Goal: Task Accomplishment & Management: Manage account settings

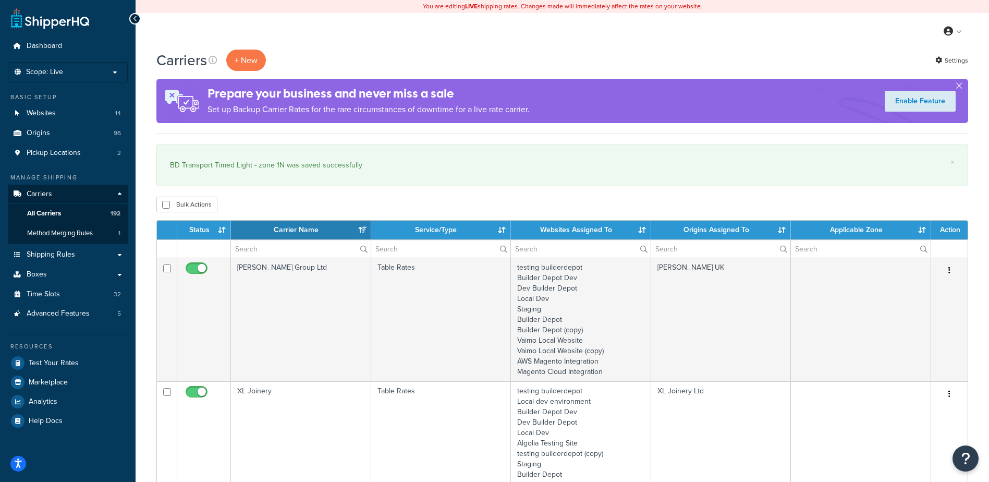
select select "15"
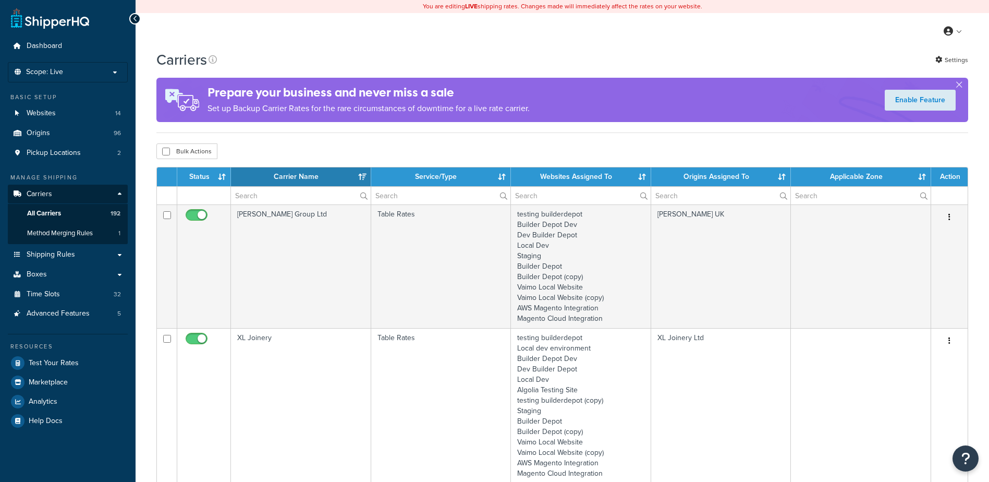
select select "15"
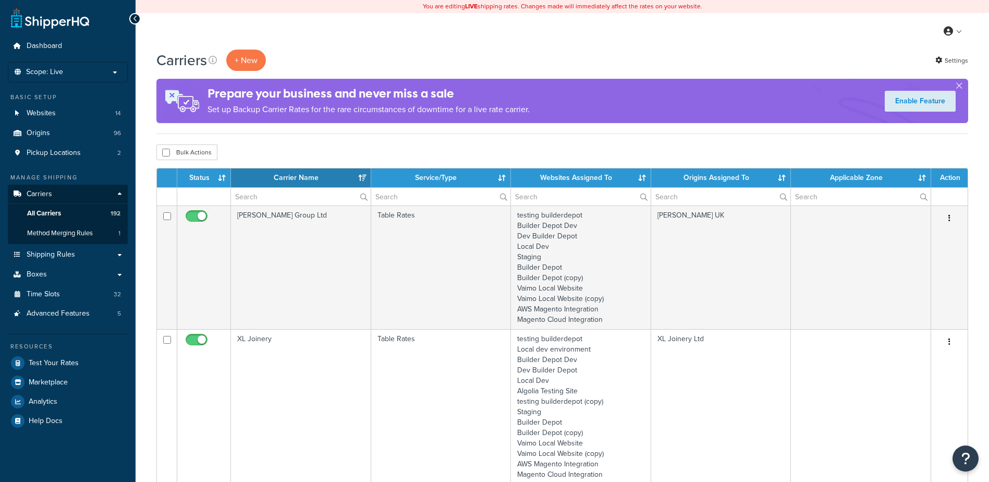
drag, startPoint x: 0, startPoint y: 0, endPoint x: 257, endPoint y: 187, distance: 317.5
click at [257, 186] on th "Carrier Name" at bounding box center [301, 177] width 140 height 19
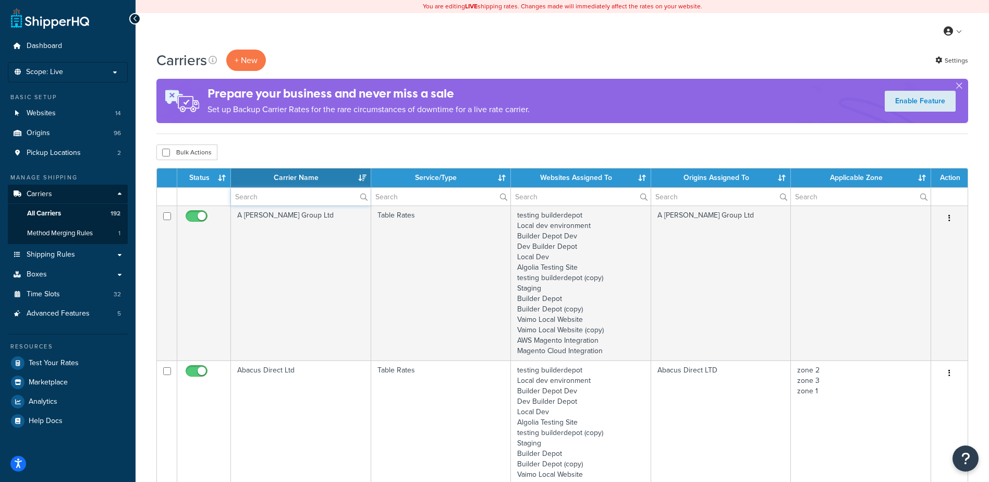
click at [262, 198] on input "text" at bounding box center [301, 197] width 140 height 18
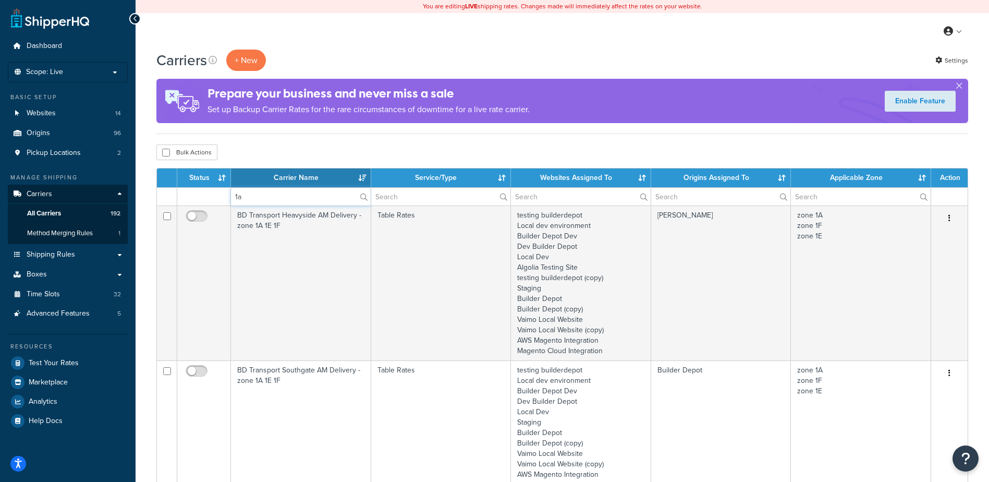
type input "1a"
click at [288, 176] on th "Carrier Name" at bounding box center [301, 177] width 140 height 19
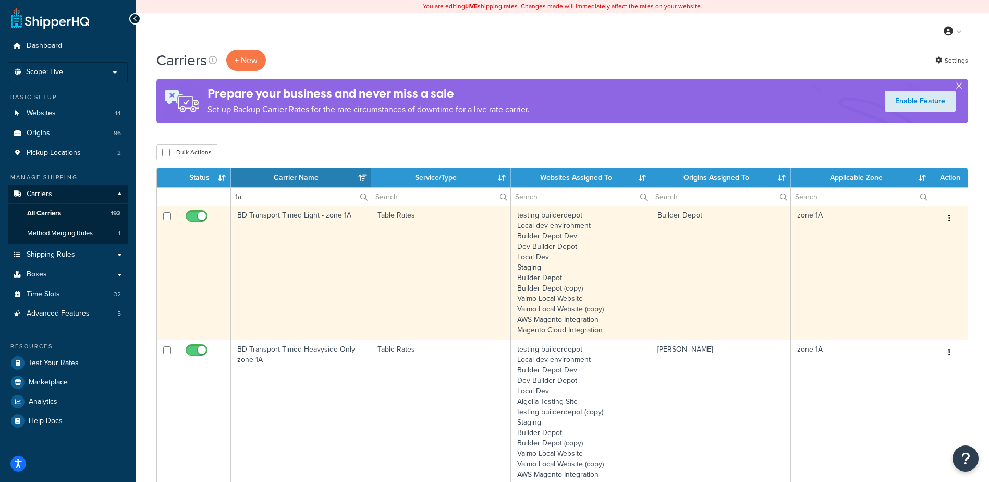
click at [306, 253] on td "BD Transport Timed Light - zone 1A" at bounding box center [301, 272] width 140 height 134
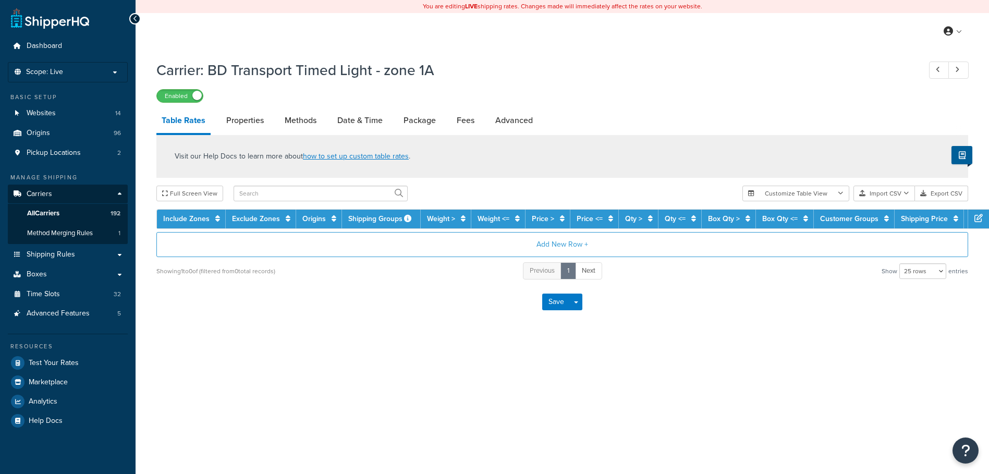
select select "25"
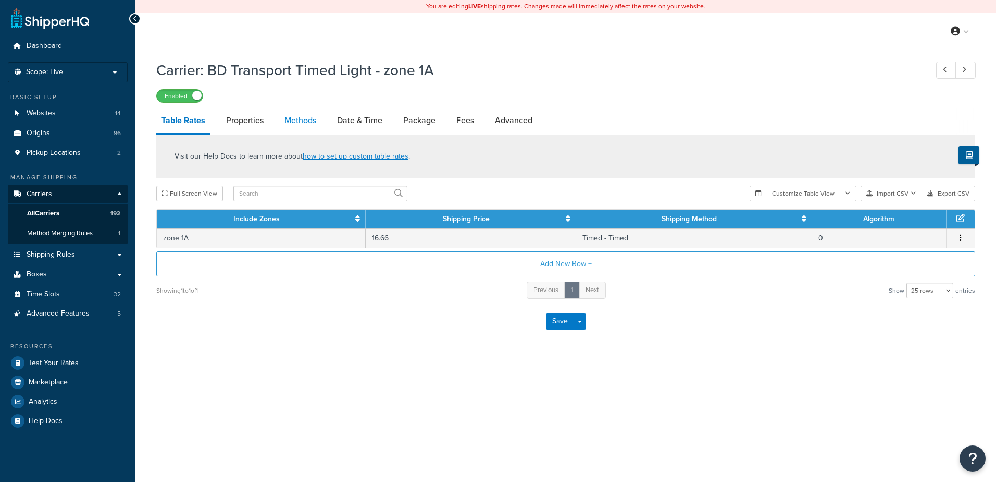
drag, startPoint x: 0, startPoint y: 0, endPoint x: 291, endPoint y: 119, distance: 314.6
click at [291, 119] on link "Methods" at bounding box center [300, 120] width 42 height 25
select select "25"
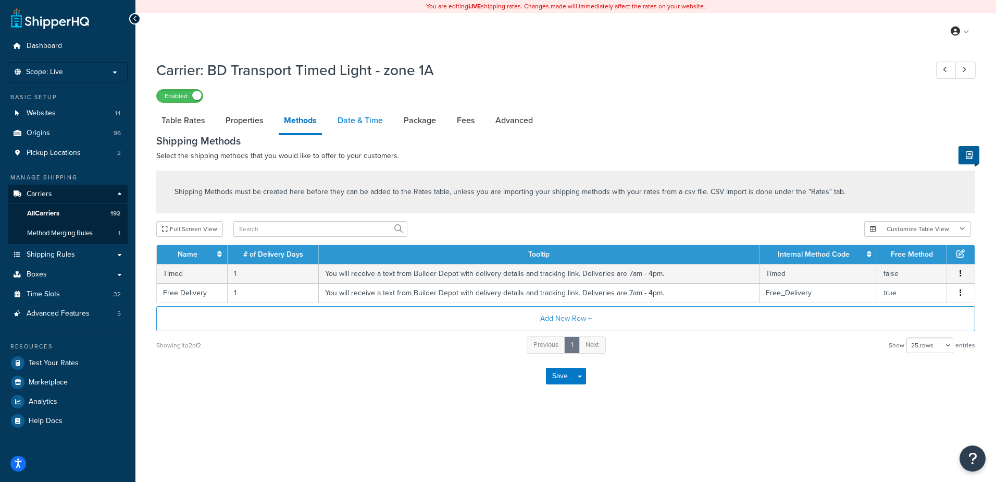
click at [359, 120] on link "Date & Time" at bounding box center [360, 120] width 56 height 25
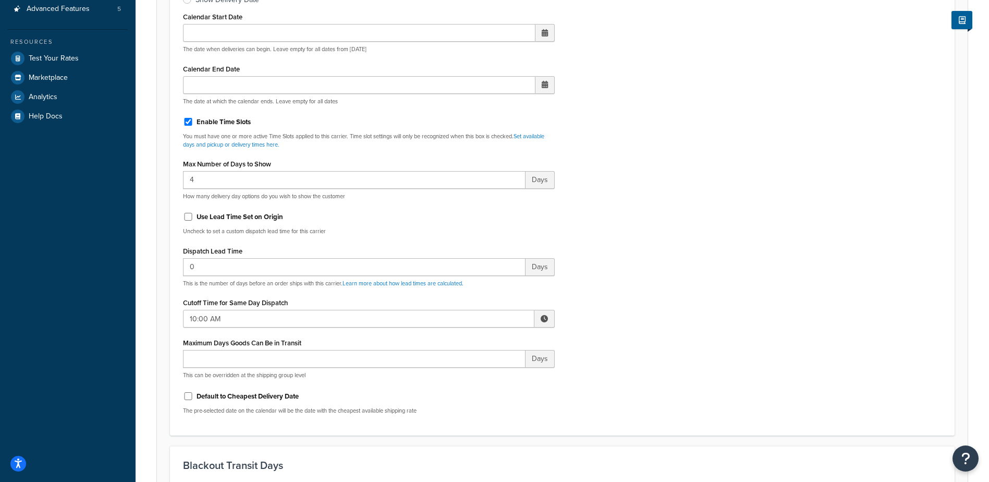
scroll to position [365, 0]
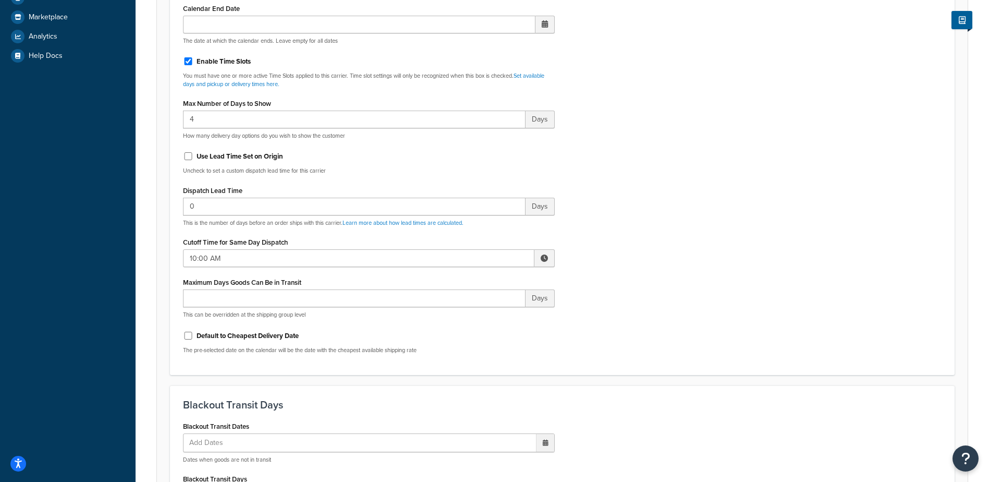
click at [542, 258] on span at bounding box center [543, 257] width 7 height 7
click at [460, 275] on span "▲" at bounding box center [467, 280] width 21 height 21
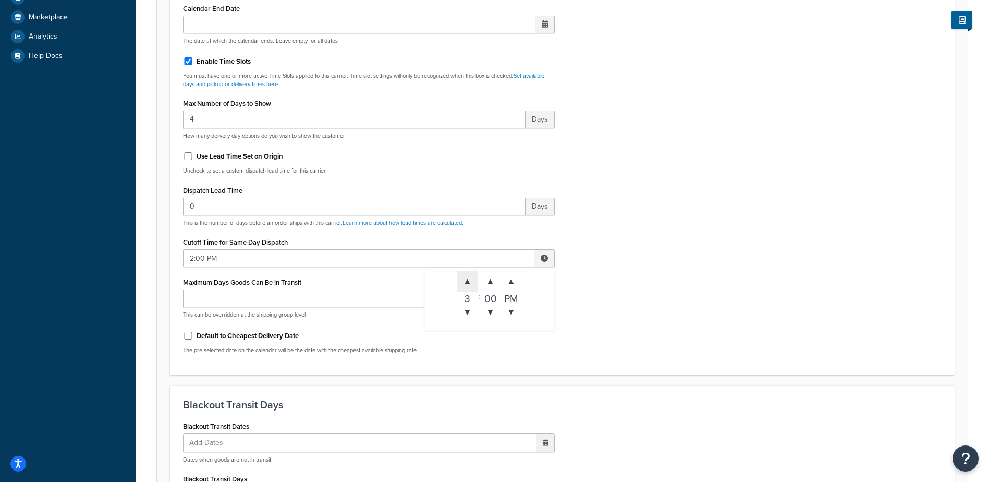
click at [460, 276] on span "▲" at bounding box center [467, 280] width 21 height 21
type input "5:00 PM"
click at [667, 251] on div "Include Delivery Date Information: No, just show shipping rates Show Calendar S…" at bounding box center [562, 116] width 774 height 490
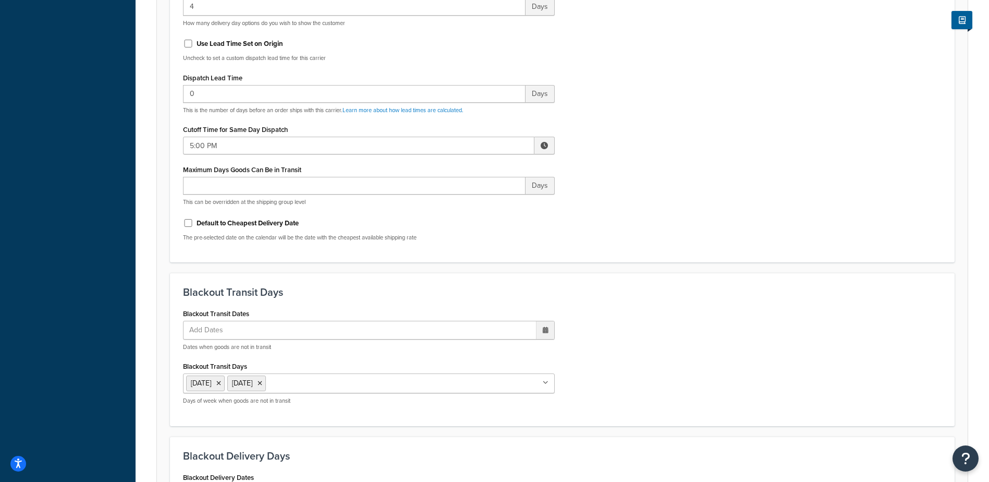
scroll to position [789, 0]
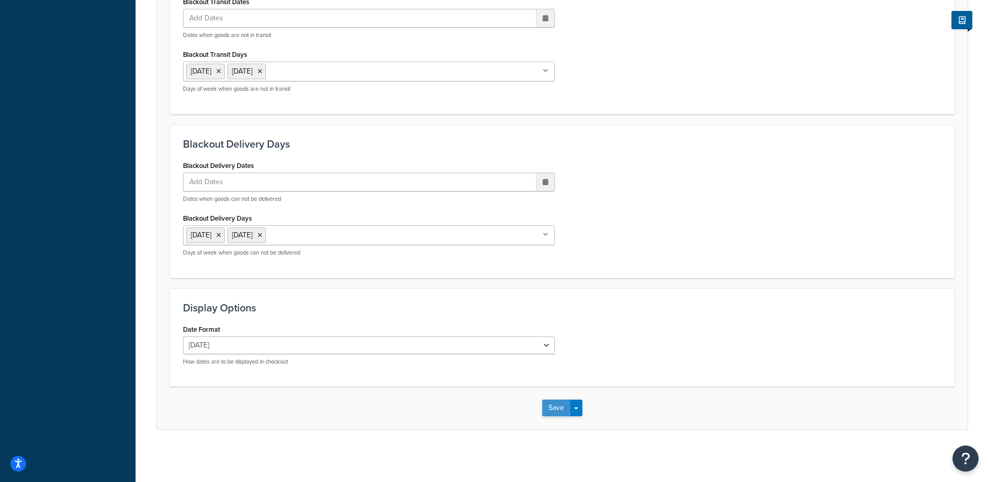
click at [554, 407] on button "Save" at bounding box center [556, 407] width 28 height 17
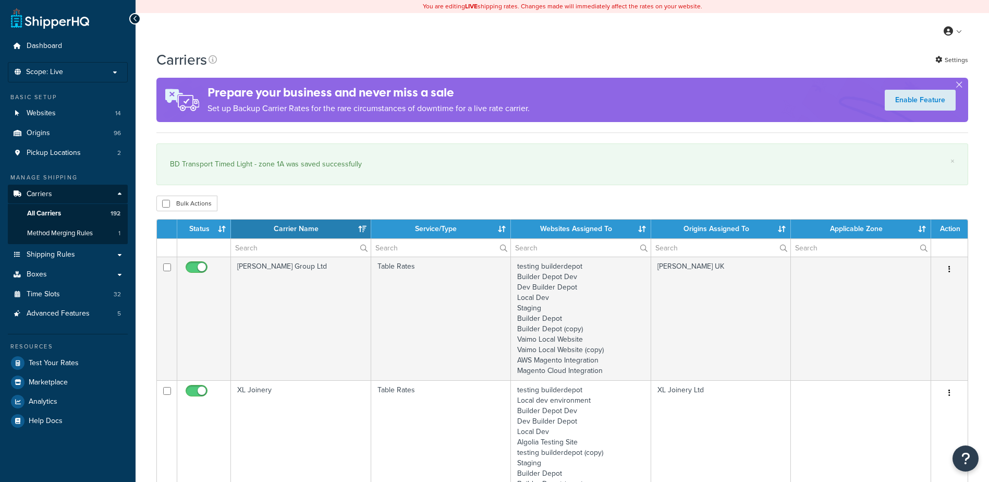
select select "15"
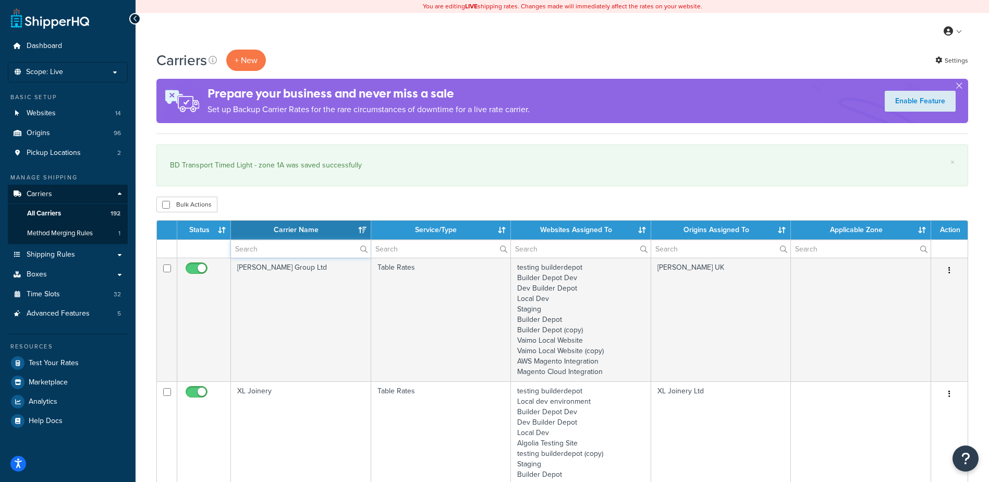
click at [264, 241] on input "text" at bounding box center [301, 249] width 140 height 18
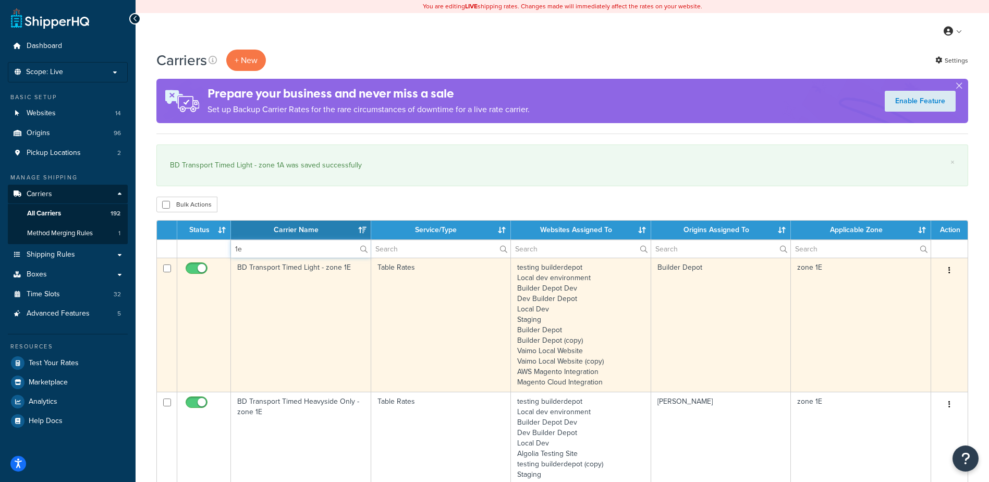
type input "1e"
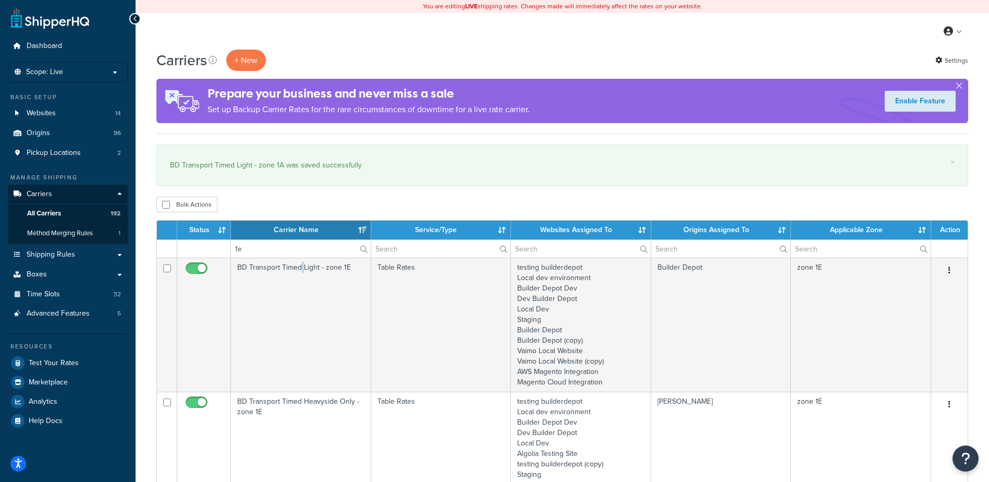
click at [299, 292] on td "BD Transport Timed Light - zone 1E" at bounding box center [301, 324] width 140 height 134
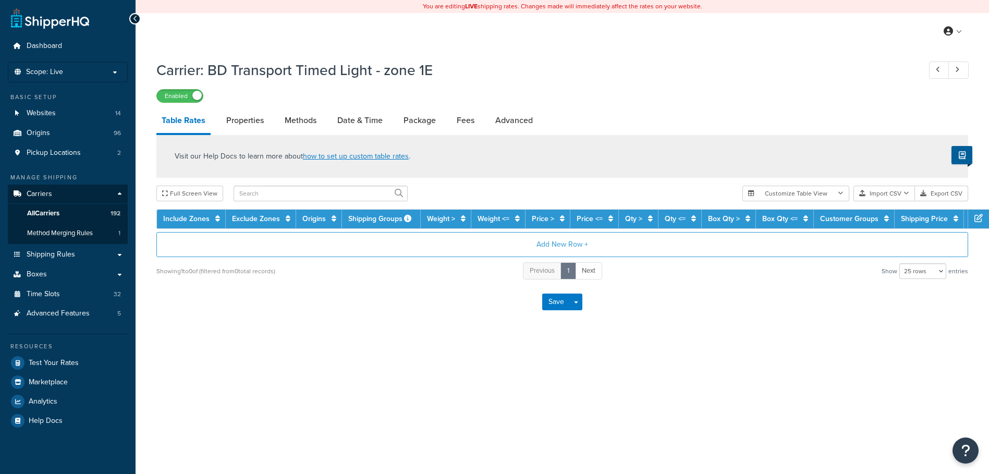
select select "25"
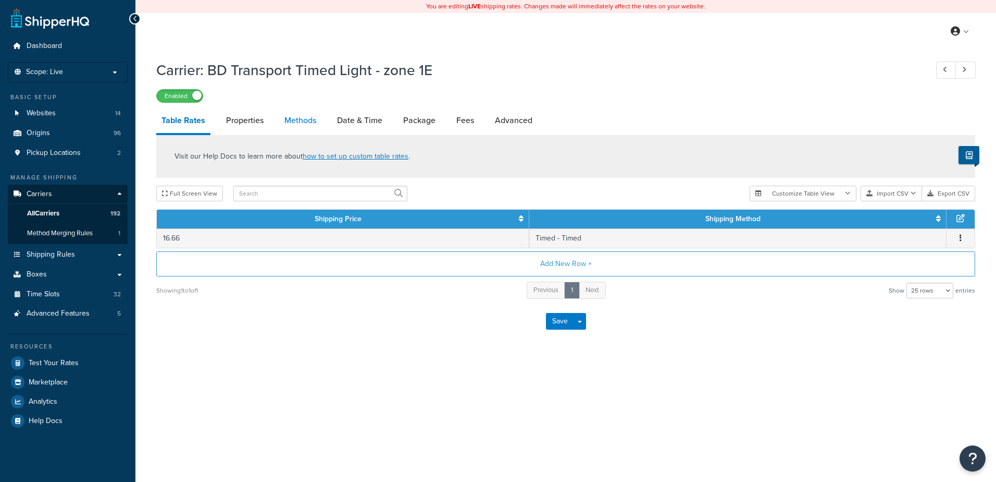
click at [301, 125] on link "Methods" at bounding box center [300, 120] width 42 height 25
select select "25"
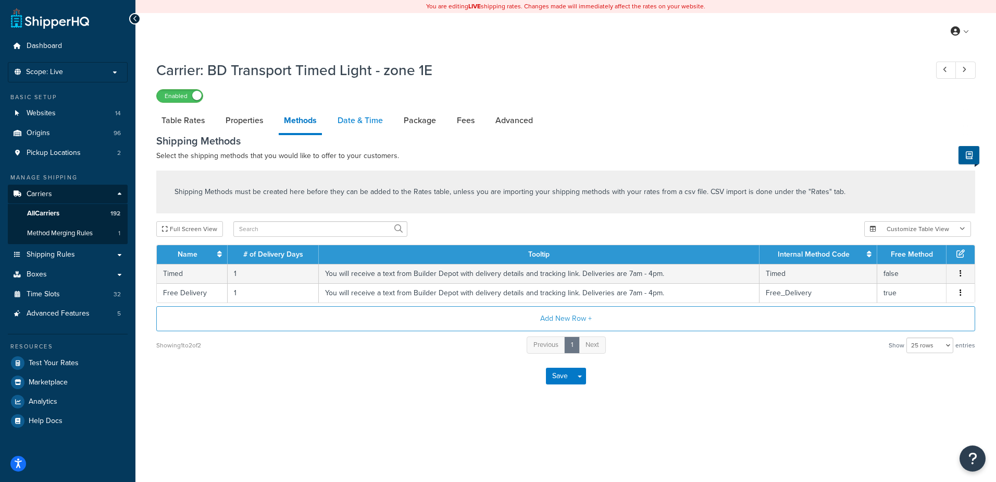
click at [366, 117] on link "Date & Time" at bounding box center [360, 120] width 56 height 25
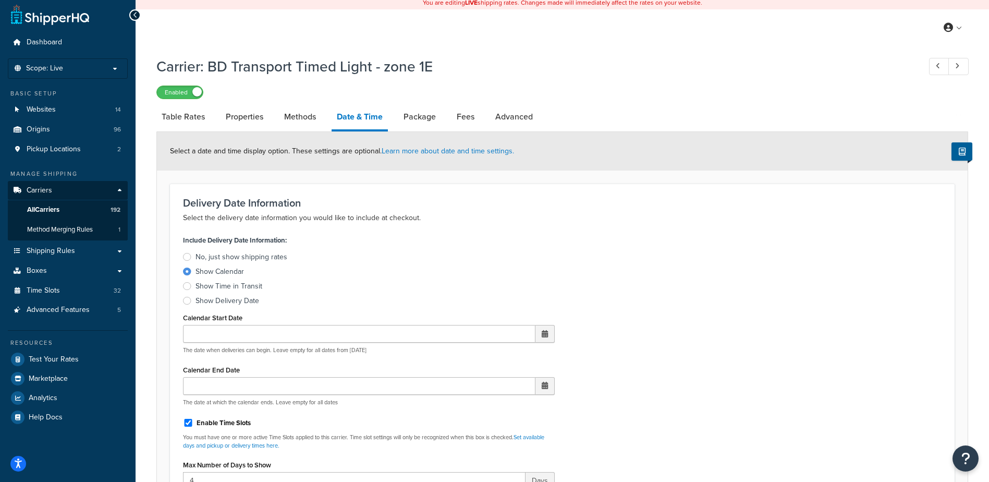
scroll to position [365, 0]
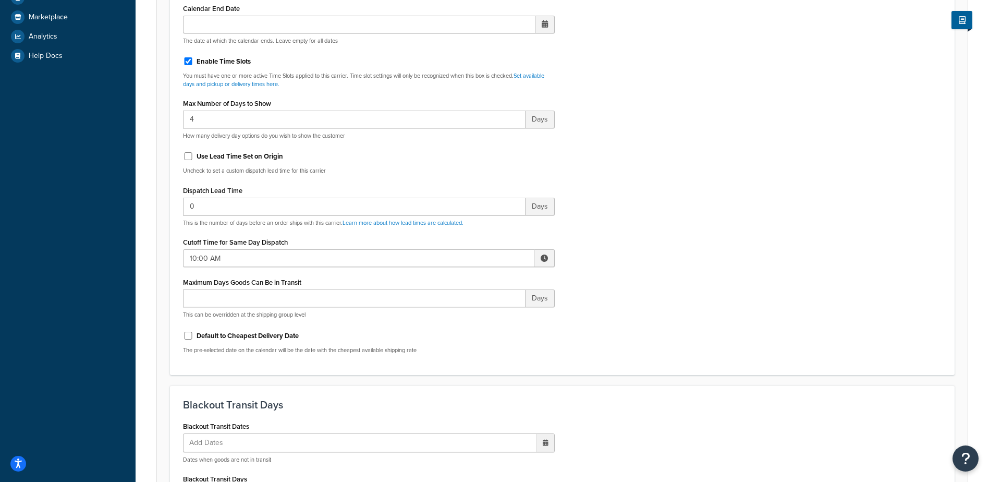
click at [546, 253] on span at bounding box center [544, 258] width 20 height 18
click at [472, 279] on span "▲" at bounding box center [467, 280] width 21 height 21
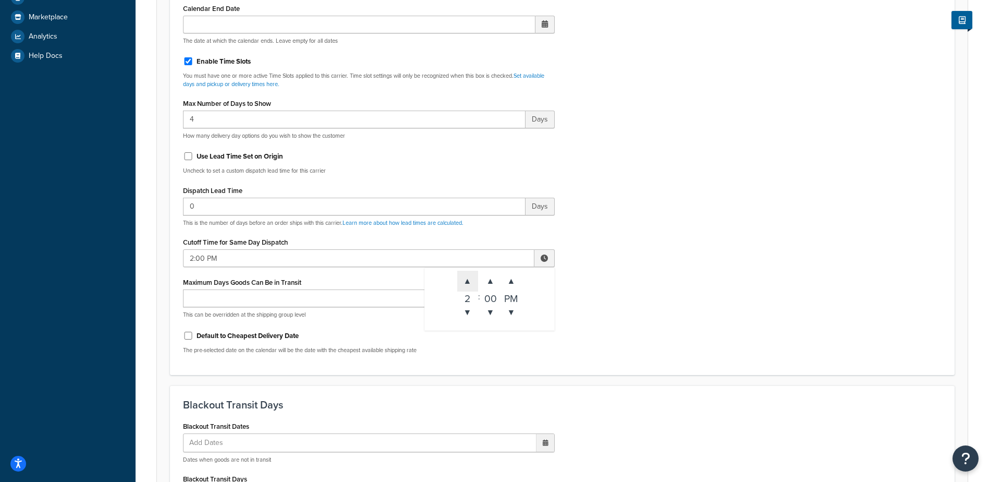
click at [472, 278] on span "▲" at bounding box center [467, 280] width 21 height 21
click at [467, 277] on span "▲" at bounding box center [467, 280] width 21 height 21
type input "5:00 PM"
drag, startPoint x: 701, startPoint y: 263, endPoint x: 695, endPoint y: 265, distance: 6.4
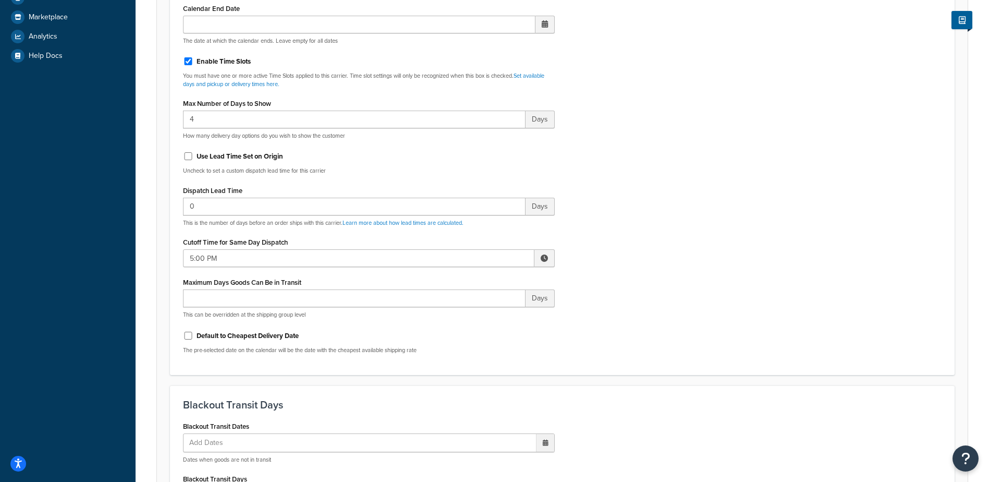
click at [699, 263] on div "Include Delivery Date Information: No, just show shipping rates Show Calendar S…" at bounding box center [562, 116] width 774 height 490
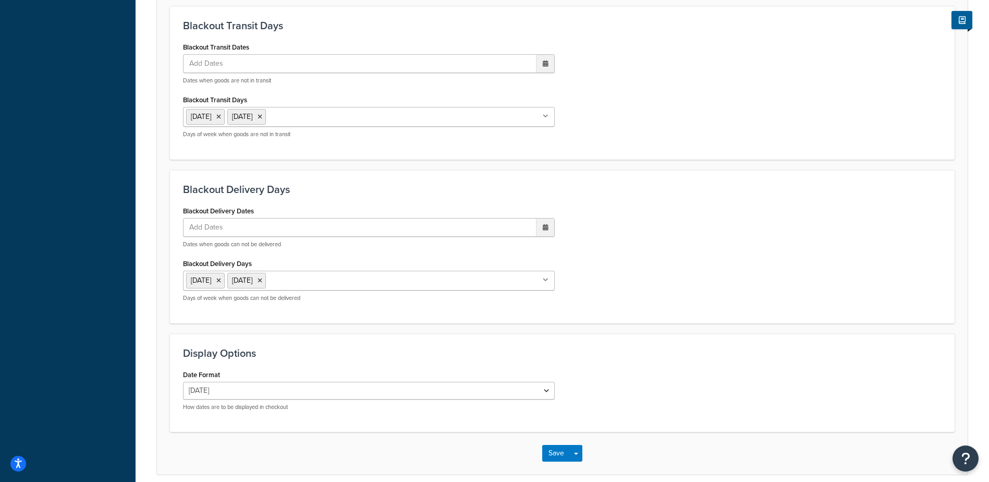
scroll to position [789, 0]
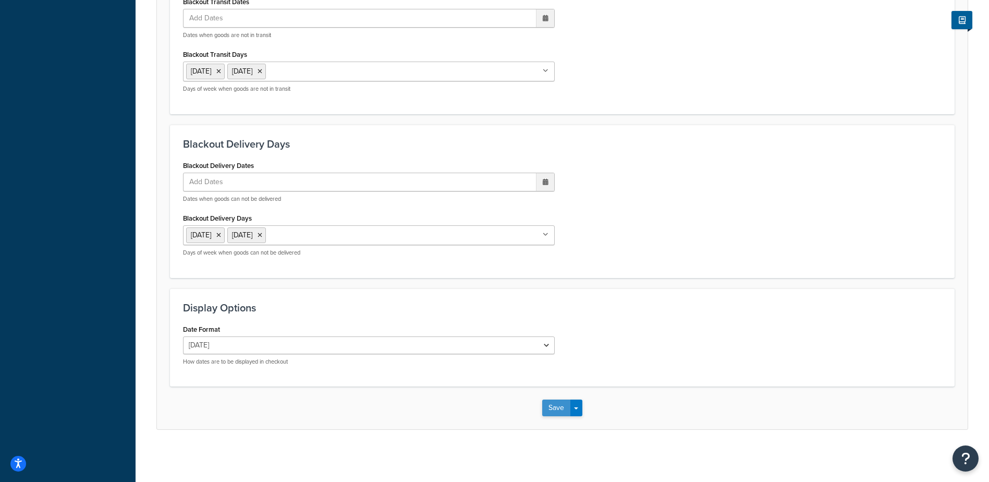
click at [554, 407] on button "Save" at bounding box center [556, 407] width 28 height 17
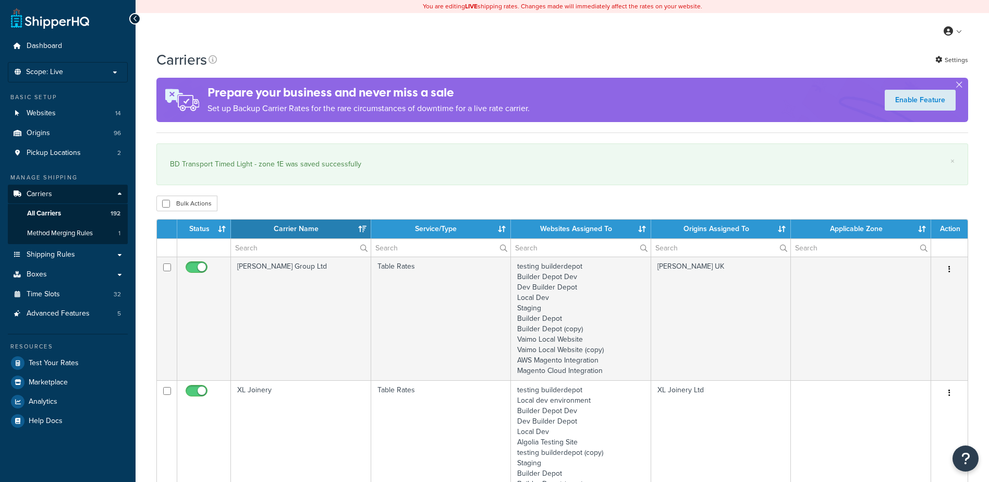
select select "15"
click at [261, 246] on input "text" at bounding box center [301, 248] width 140 height 18
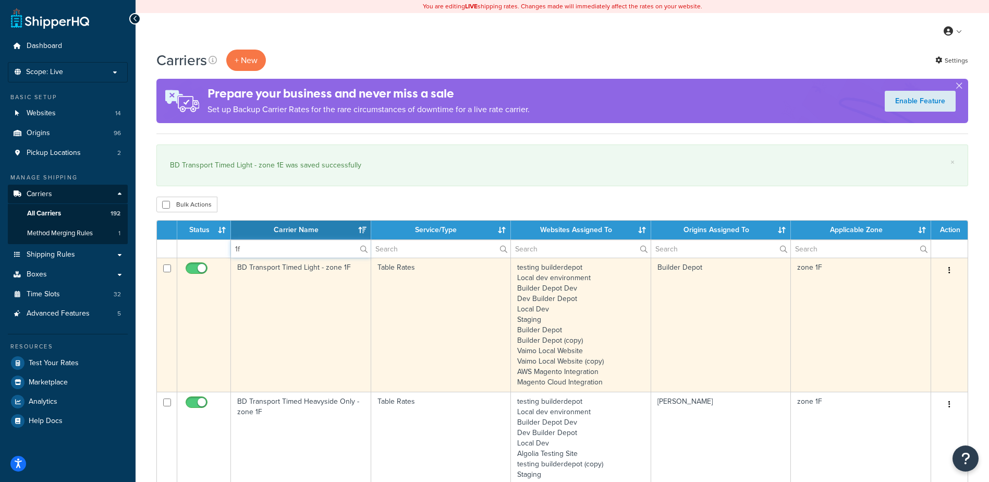
type input "1f"
click at [329, 310] on td "BD Transport Timed Light - zone 1F" at bounding box center [301, 324] width 140 height 134
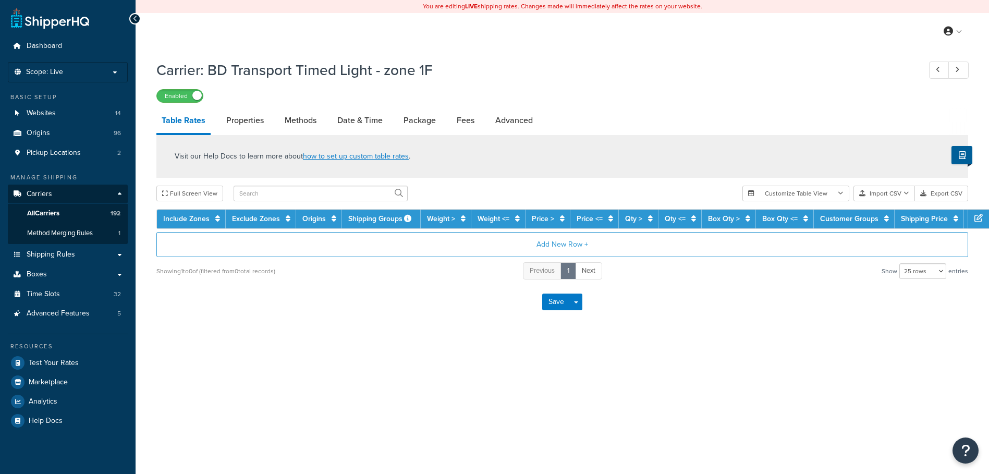
select select "25"
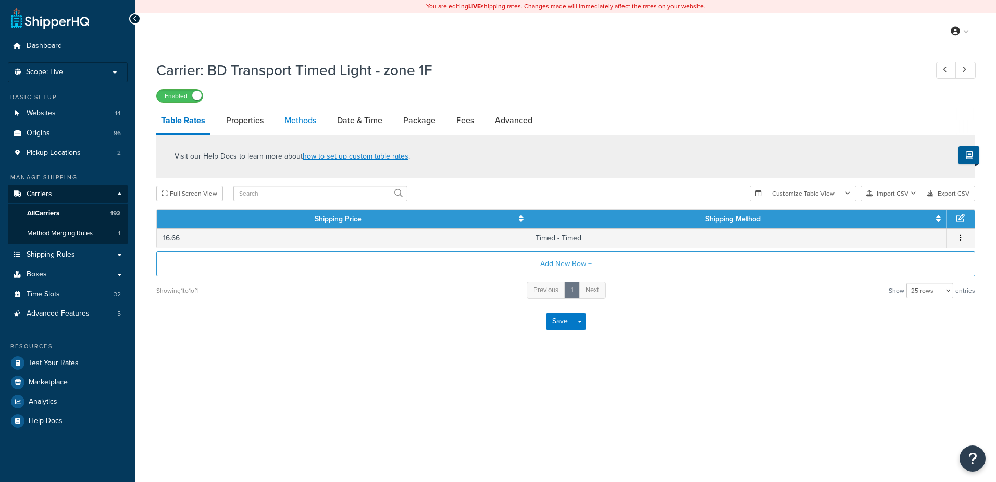
click at [304, 121] on link "Methods" at bounding box center [300, 120] width 42 height 25
select select "25"
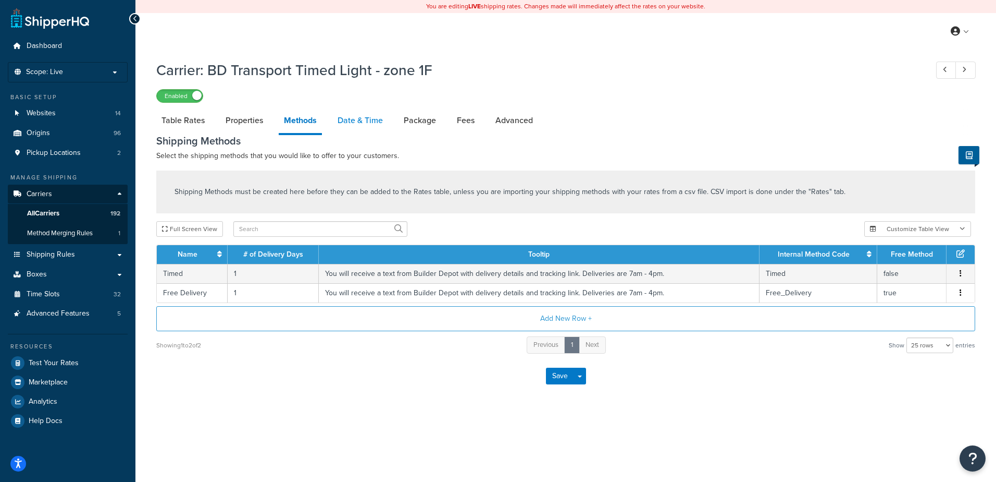
click at [344, 120] on link "Date & Time" at bounding box center [360, 120] width 56 height 25
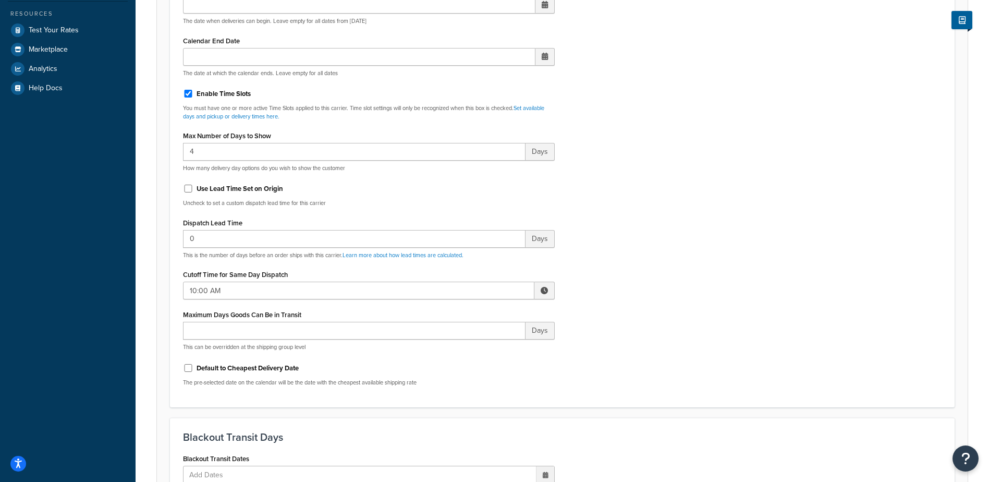
scroll to position [365, 0]
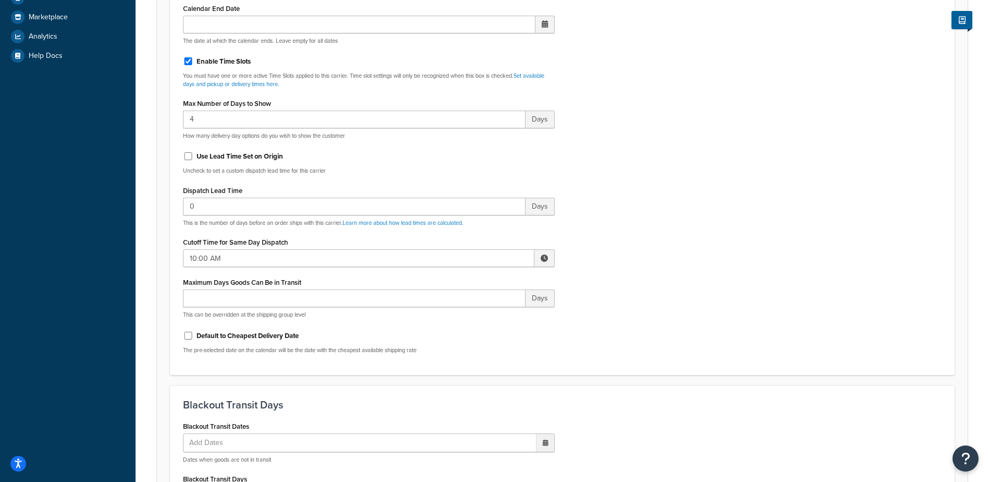
click at [542, 259] on span at bounding box center [543, 257] width 7 height 7
click at [468, 281] on span "▲" at bounding box center [467, 280] width 21 height 21
click at [468, 282] on span "▲" at bounding box center [467, 280] width 21 height 21
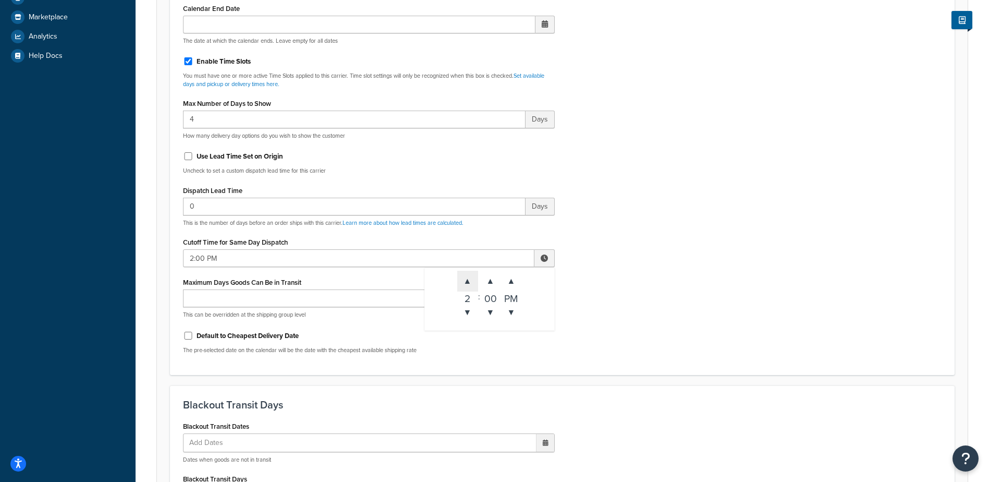
click at [468, 282] on span "▲" at bounding box center [467, 280] width 21 height 21
type input "5:00 PM"
click at [607, 283] on div "Include Delivery Date Information: No, just show shipping rates Show Calendar S…" at bounding box center [562, 116] width 774 height 490
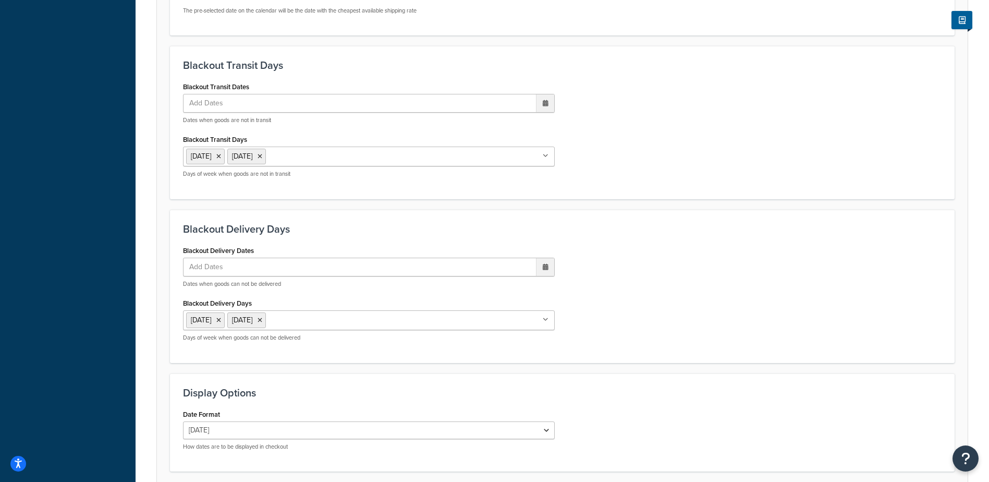
scroll to position [789, 0]
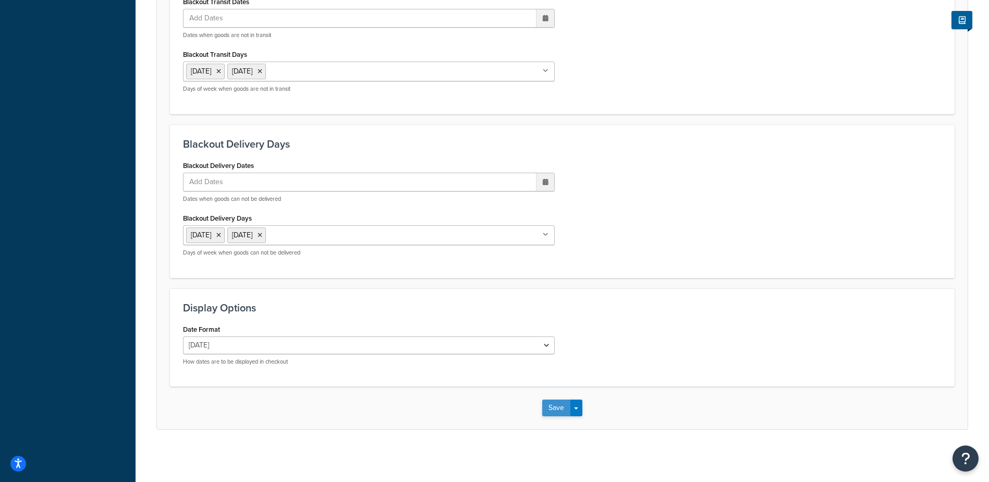
click at [550, 412] on button "Save" at bounding box center [556, 407] width 28 height 17
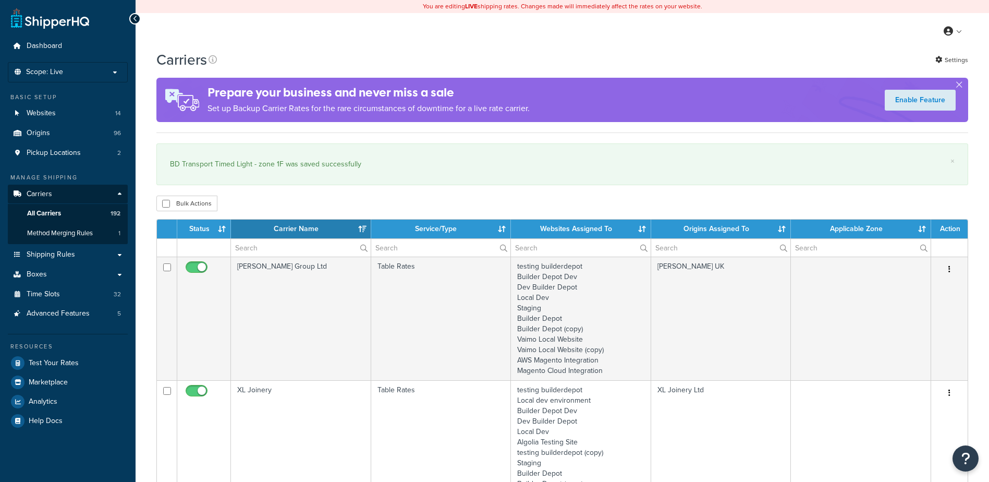
select select "15"
